Goal: Navigation & Orientation: Find specific page/section

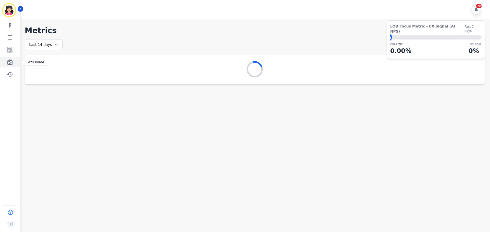
click at [10, 60] on icon "Sidebar" at bounding box center [9, 62] width 5 height 6
